Goal: Task Accomplishment & Management: Use online tool/utility

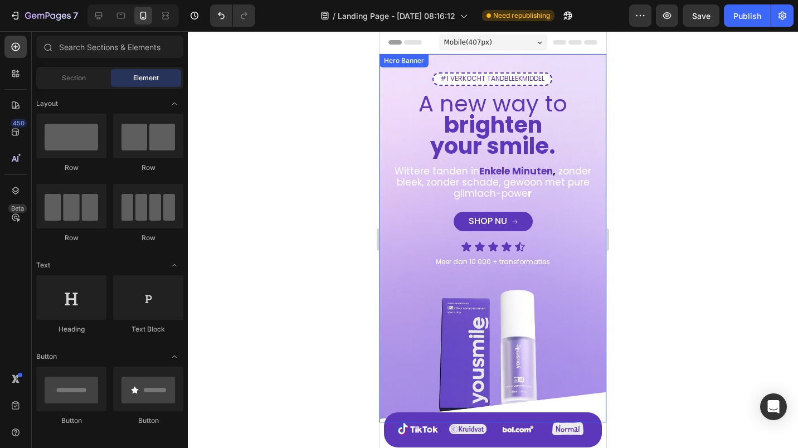
click at [298, 229] on div at bounding box center [493, 239] width 610 height 417
click at [737, 18] on div "Publish" at bounding box center [747, 16] width 28 height 12
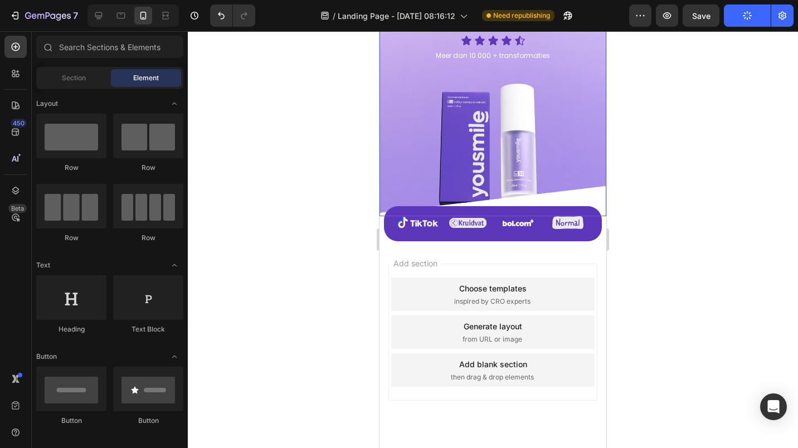
scroll to position [222, 0]
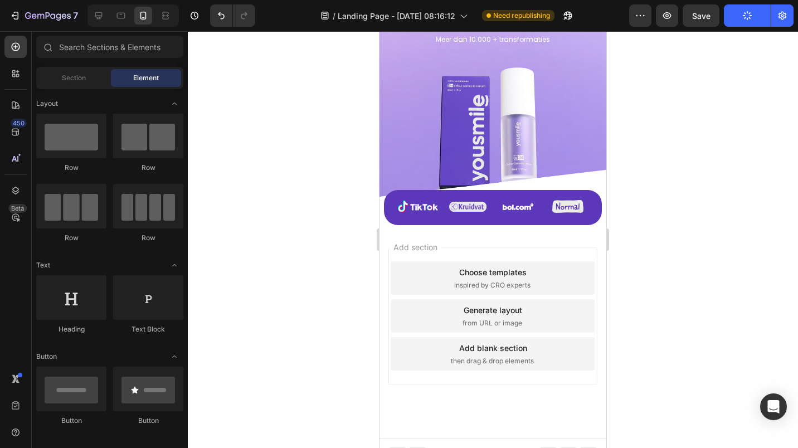
click at [466, 304] on div "Generate layout from URL or image" at bounding box center [492, 315] width 203 height 33
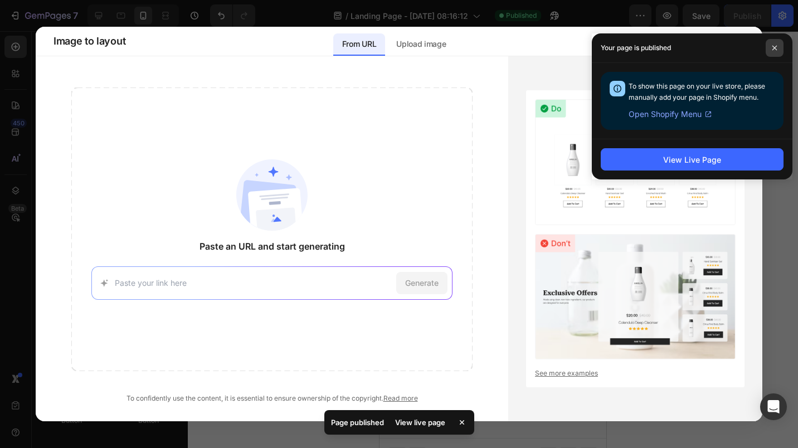
click at [776, 55] on span at bounding box center [775, 48] width 18 height 18
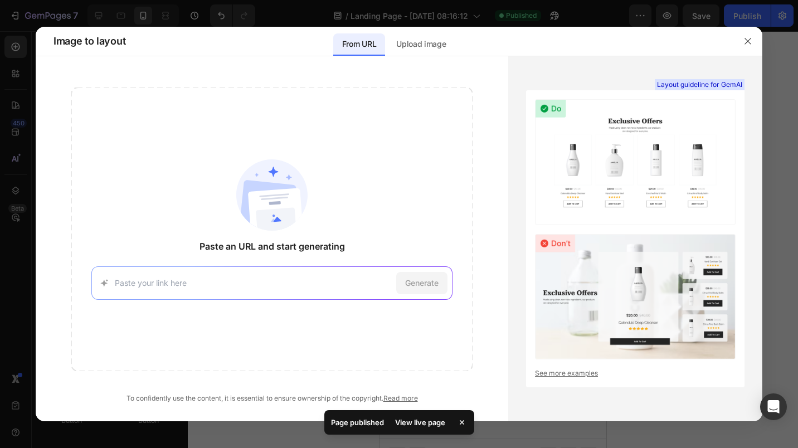
click at [751, 42] on icon "button" at bounding box center [747, 41] width 9 height 9
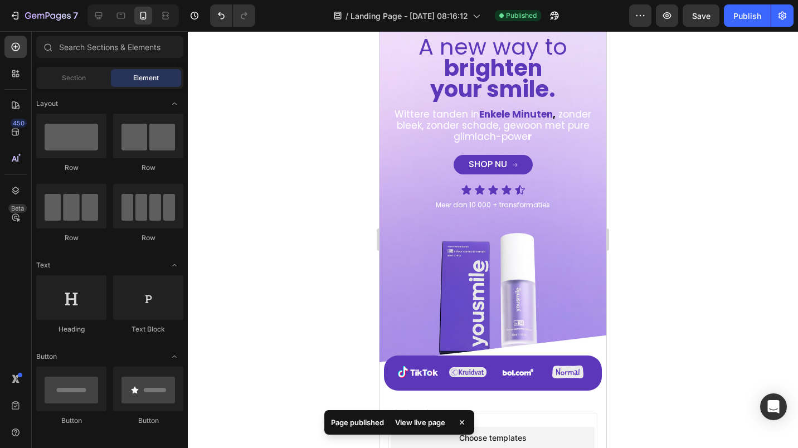
scroll to position [0, 0]
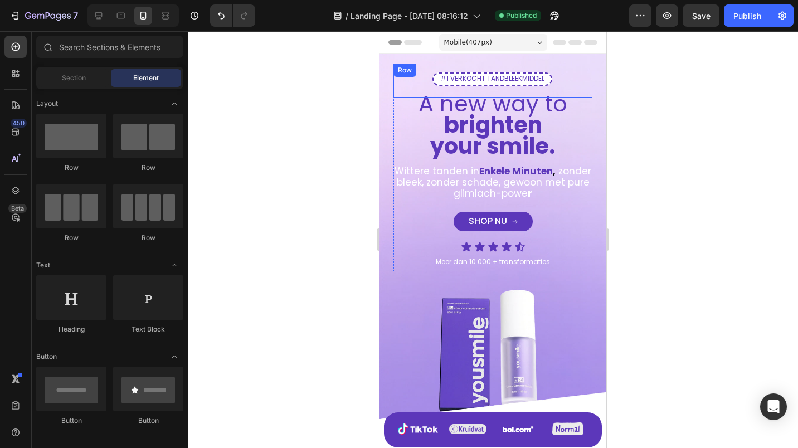
click at [470, 72] on div "#1 VERKOCHT TANDBLEEKMIDDEL Text Block Row" at bounding box center [492, 81] width 199 height 34
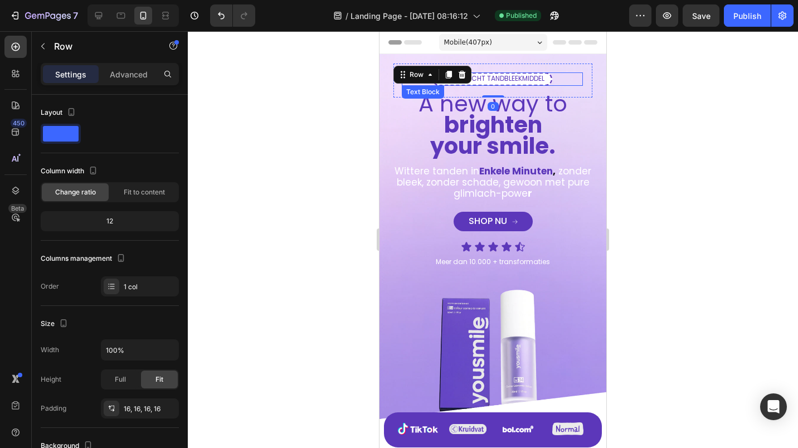
click at [504, 79] on span "#1 VERKOCHT TANDBLEEKMIDDEL" at bounding box center [492, 78] width 104 height 9
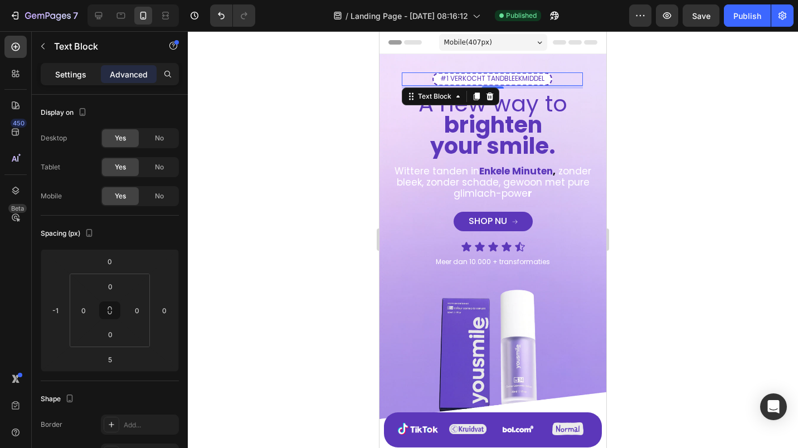
click at [77, 79] on p "Settings" at bounding box center [70, 75] width 31 height 12
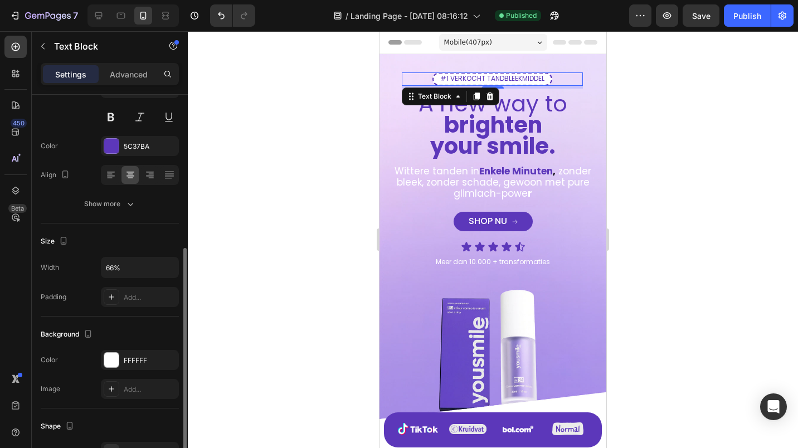
scroll to position [167, 0]
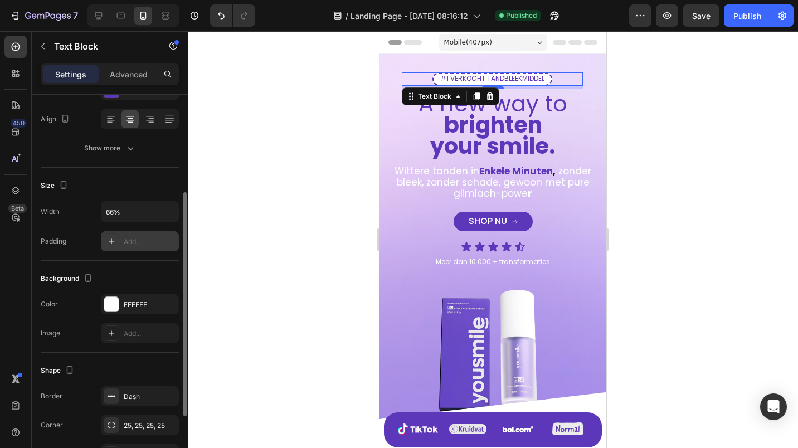
click at [113, 244] on icon at bounding box center [111, 241] width 9 height 9
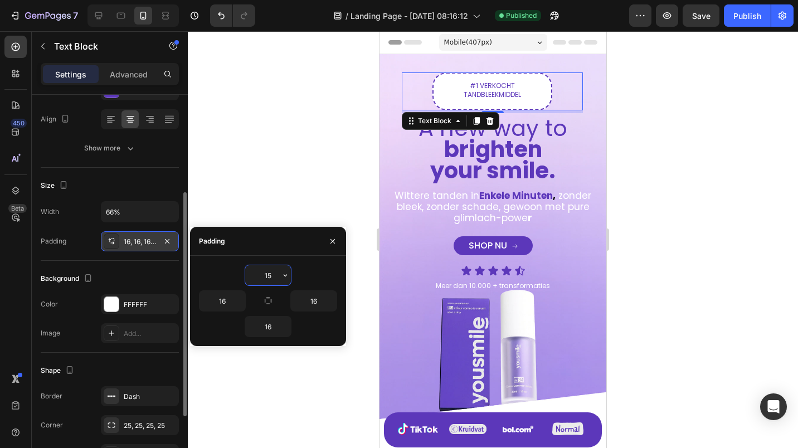
type input "14"
click at [270, 300] on icon "button" at bounding box center [268, 301] width 9 height 9
type input "14"
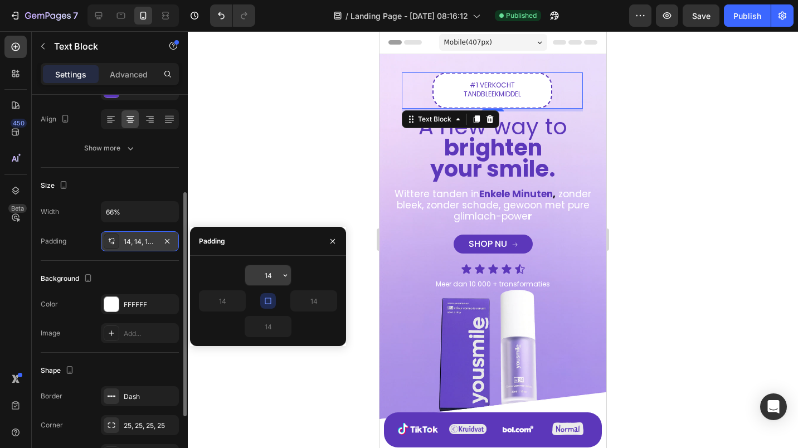
click at [270, 281] on input "14" at bounding box center [268, 275] width 46 height 20
type input "13"
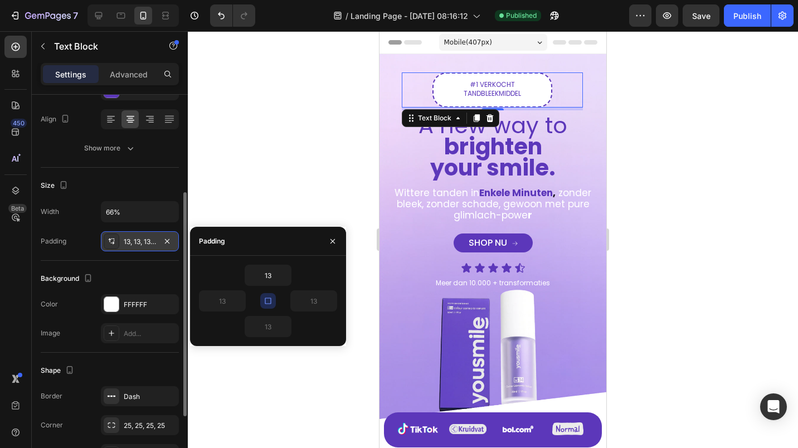
click at [273, 300] on button "button" at bounding box center [268, 301] width 16 height 16
click at [268, 274] on input "13" at bounding box center [268, 275] width 46 height 20
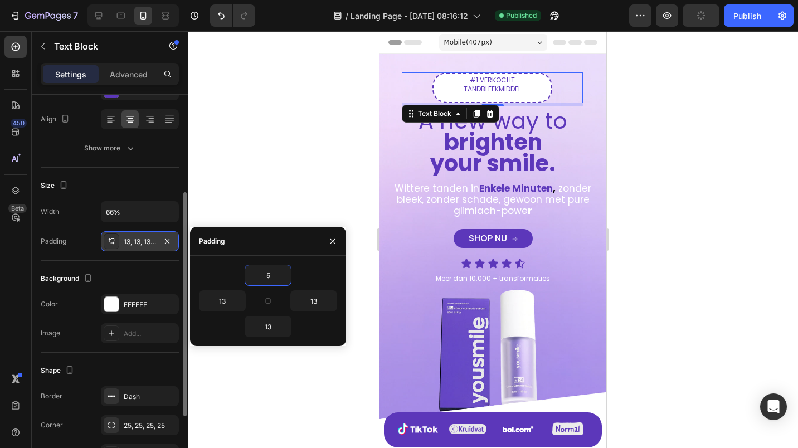
type input "6"
click at [268, 299] on icon "button" at bounding box center [268, 301] width 9 height 9
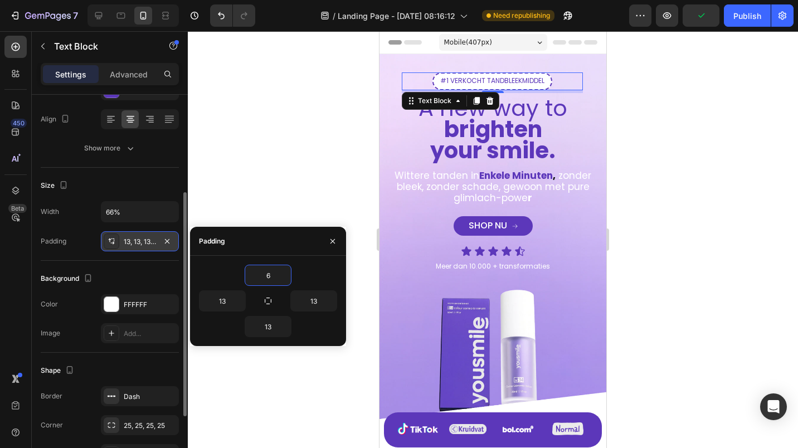
type input "6"
click at [278, 174] on div at bounding box center [493, 239] width 610 height 417
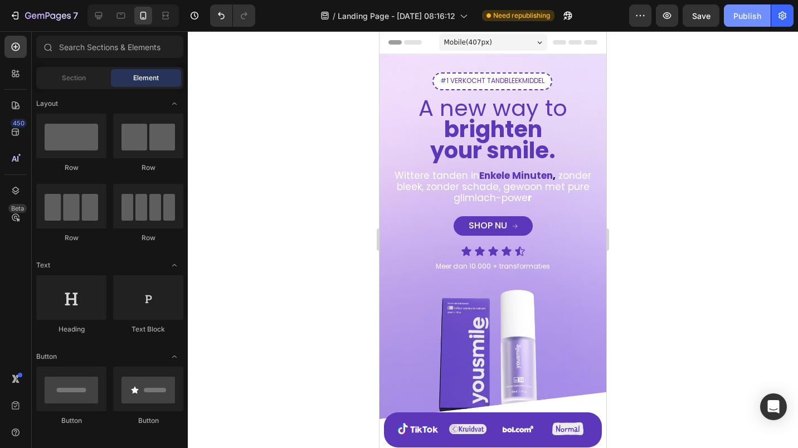
click at [751, 13] on div "Publish" at bounding box center [747, 16] width 28 height 12
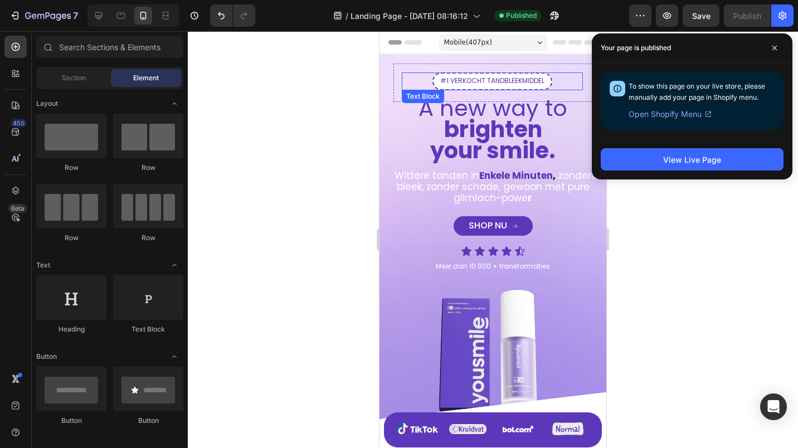
click at [467, 85] on p "#1 VERKOCHT TANDBLEEKMIDDEL" at bounding box center [492, 81] width 111 height 9
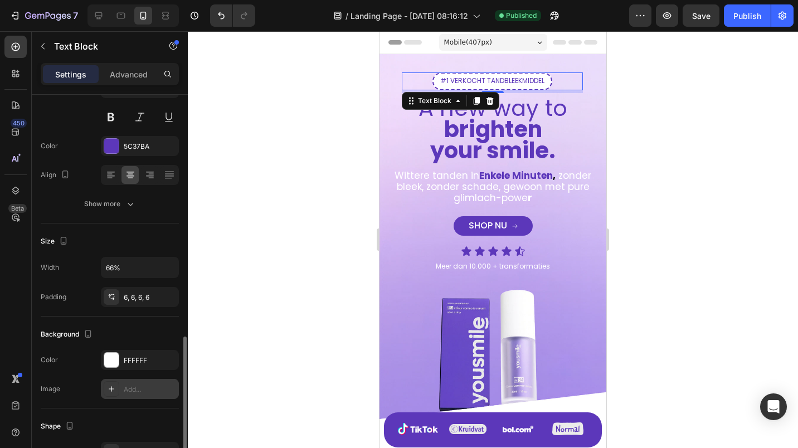
scroll to position [275, 0]
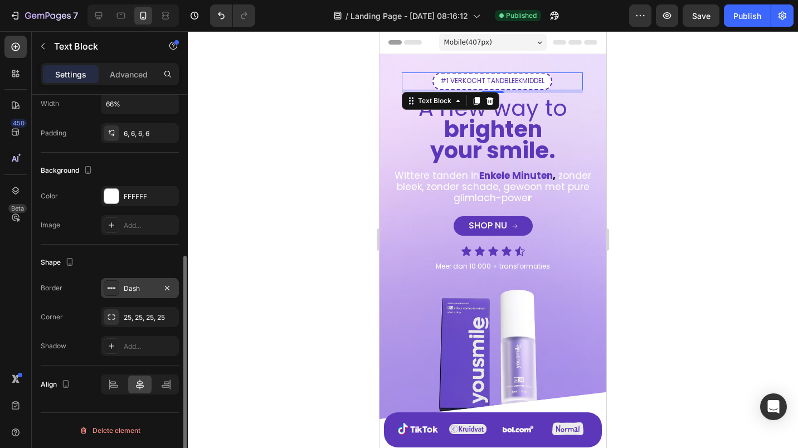
click at [131, 290] on div "Dash" at bounding box center [140, 289] width 32 height 10
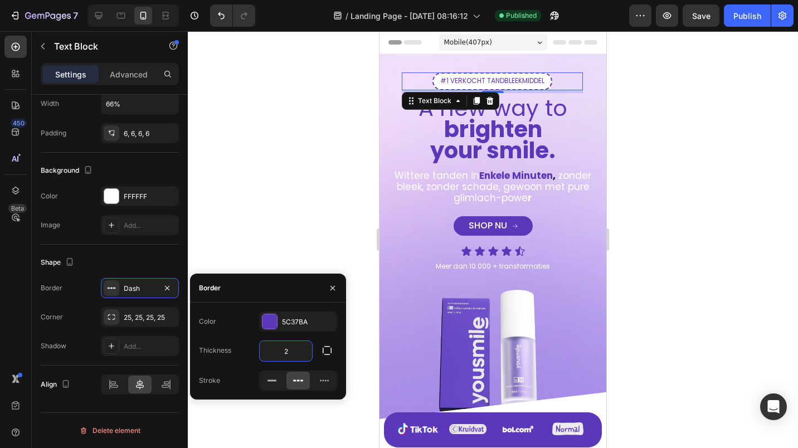
click at [290, 351] on input "2" at bounding box center [286, 351] width 52 height 20
type input "1"
click at [268, 186] on div at bounding box center [493, 239] width 610 height 417
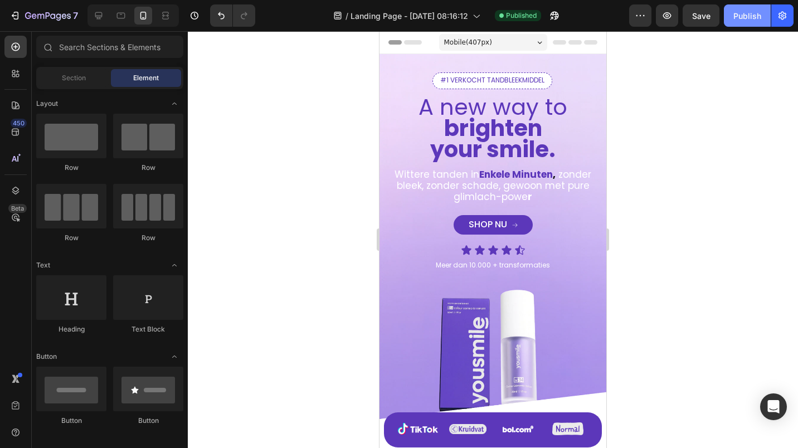
click at [758, 10] on div "Publish" at bounding box center [747, 16] width 28 height 12
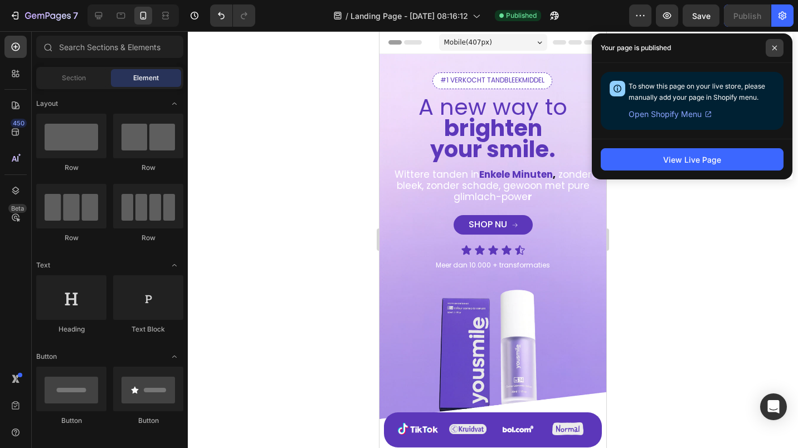
click at [783, 48] on span at bounding box center [775, 48] width 18 height 18
